Goal: Answer question/provide support

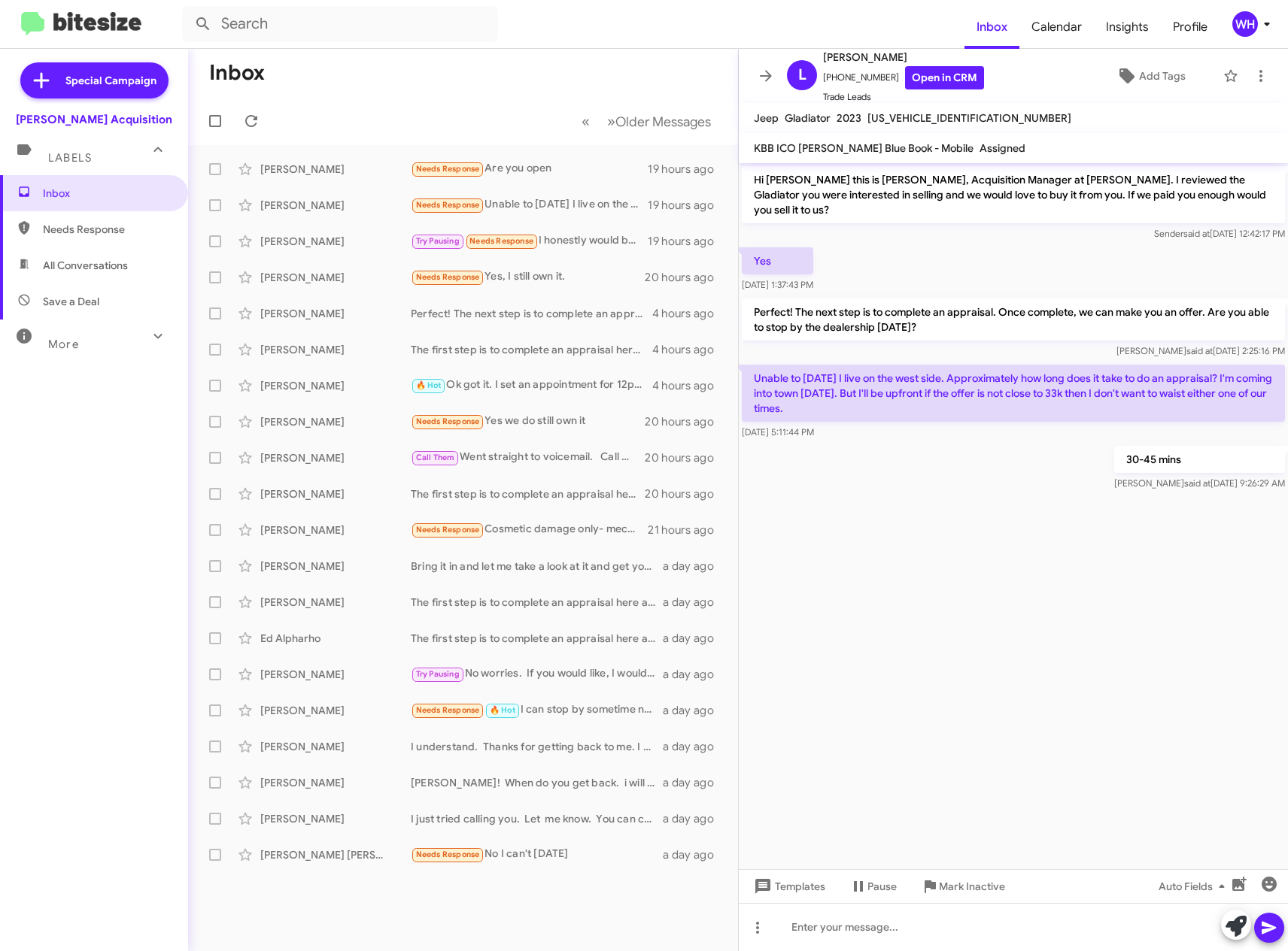
click at [1003, 622] on cdk-virtual-scroll-viewport "Hi [PERSON_NAME] this is [PERSON_NAME], Acquisition Manager at [PERSON_NAME]. I…" at bounding box center [1014, 516] width 549 height 706
click at [1032, 651] on cdk-virtual-scroll-viewport "Hi [PERSON_NAME] this is [PERSON_NAME], Acquisition Manager at [PERSON_NAME]. I…" at bounding box center [1014, 516] width 549 height 706
click at [919, 119] on span "[US_VEHICLE_IDENTIFICATION_NUMBER]" at bounding box center [969, 118] width 204 height 14
click at [920, 119] on span "[US_VEHICLE_IDENTIFICATION_NUMBER]" at bounding box center [969, 118] width 204 height 14
copy span "[US_VEHICLE_IDENTIFICATION_NUMBER]"
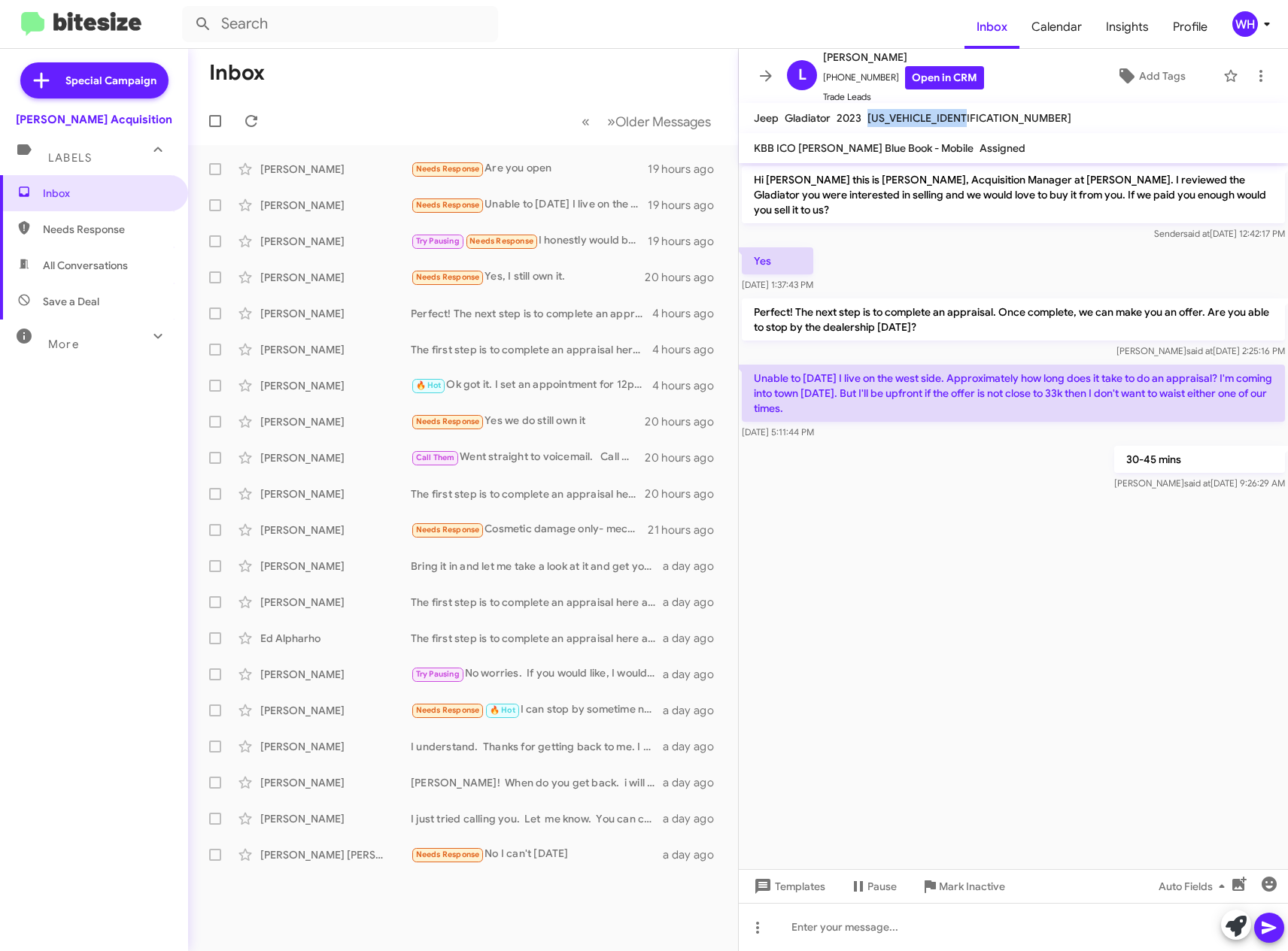
drag, startPoint x: 925, startPoint y: 574, endPoint x: 933, endPoint y: 571, distance: 8.5
click at [933, 572] on cdk-virtual-scroll-viewport "Hi [PERSON_NAME] this is [PERSON_NAME], Acquisition Manager at [PERSON_NAME]. I…" at bounding box center [1014, 516] width 549 height 706
click at [306, 171] on div "[PERSON_NAME]" at bounding box center [335, 170] width 150 height 16
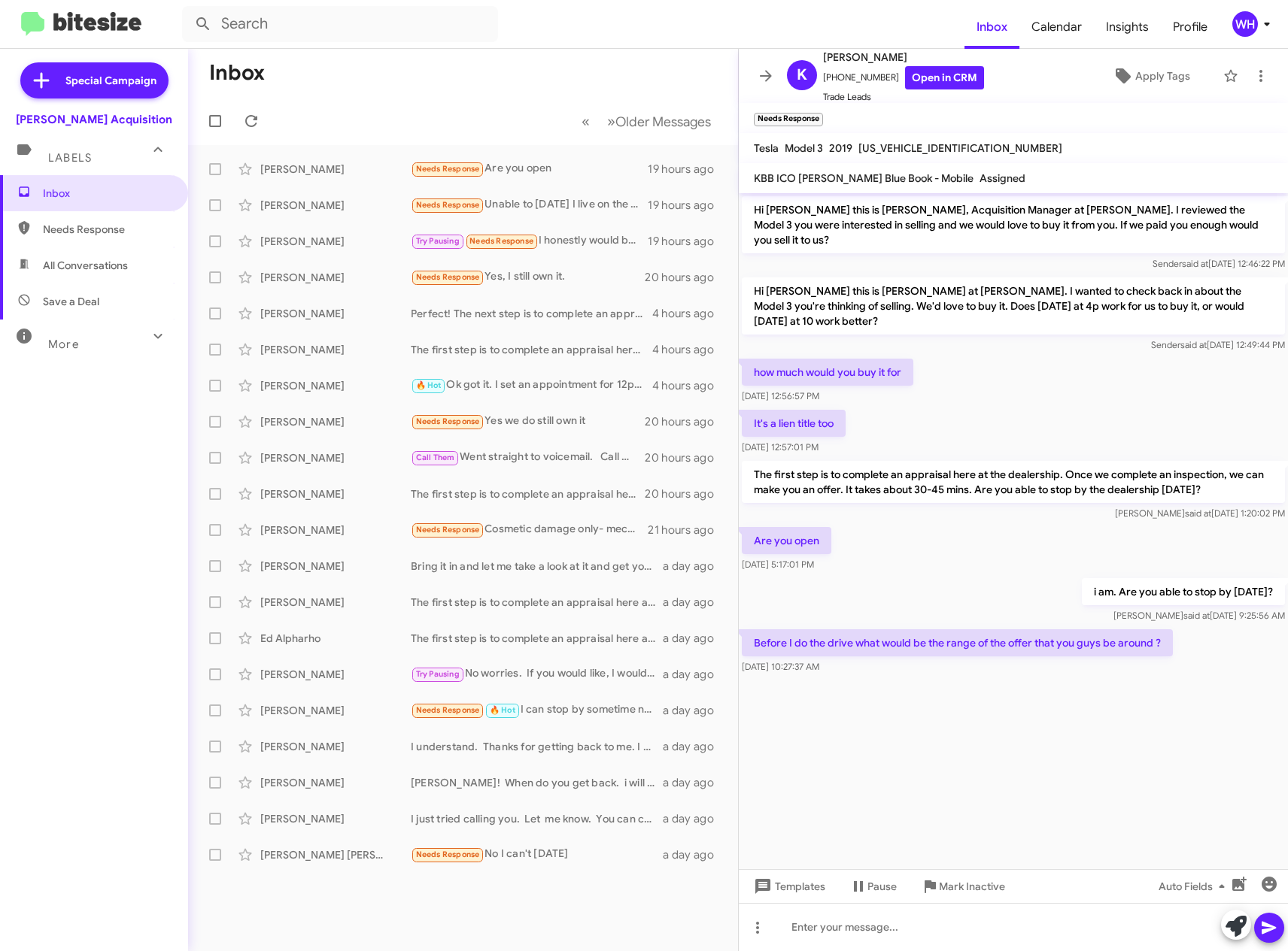
click at [926, 144] on span "[US_VEHICLE_IDENTIFICATION_NUMBER]" at bounding box center [960, 148] width 204 height 14
click at [926, 145] on span "[US_VEHICLE_IDENTIFICATION_NUMBER]" at bounding box center [960, 148] width 204 height 14
copy span "[US_VEHICLE_IDENTIFICATION_NUMBER]"
